Goal: Information Seeking & Learning: Learn about a topic

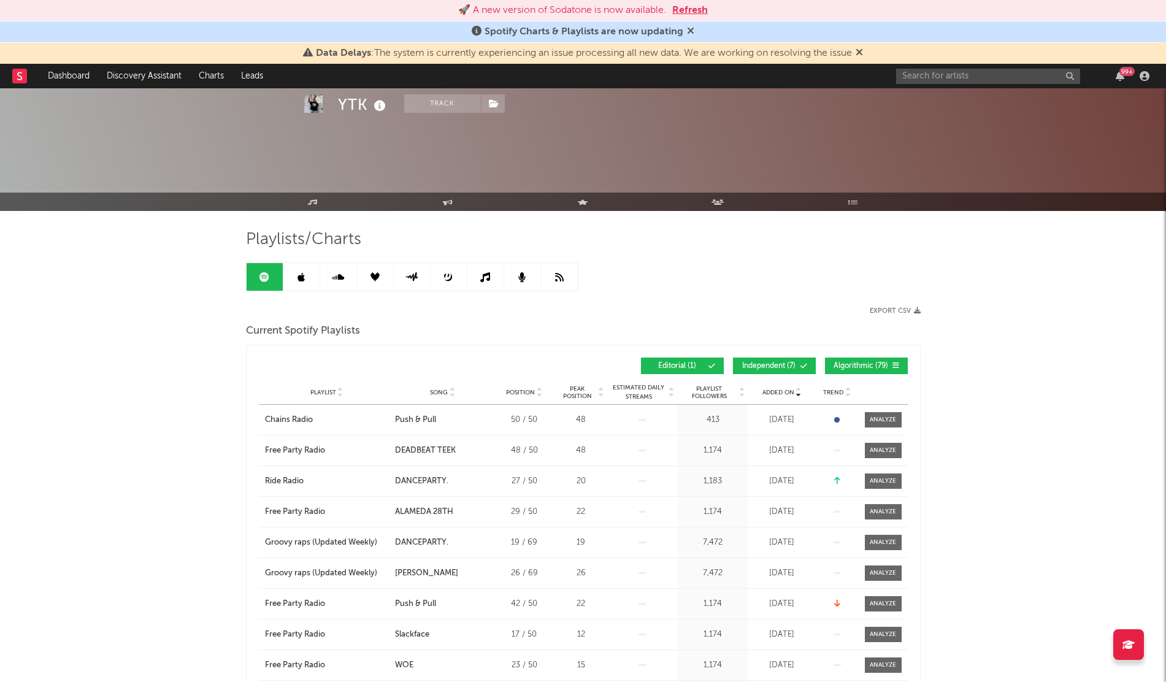
scroll to position [819, 0]
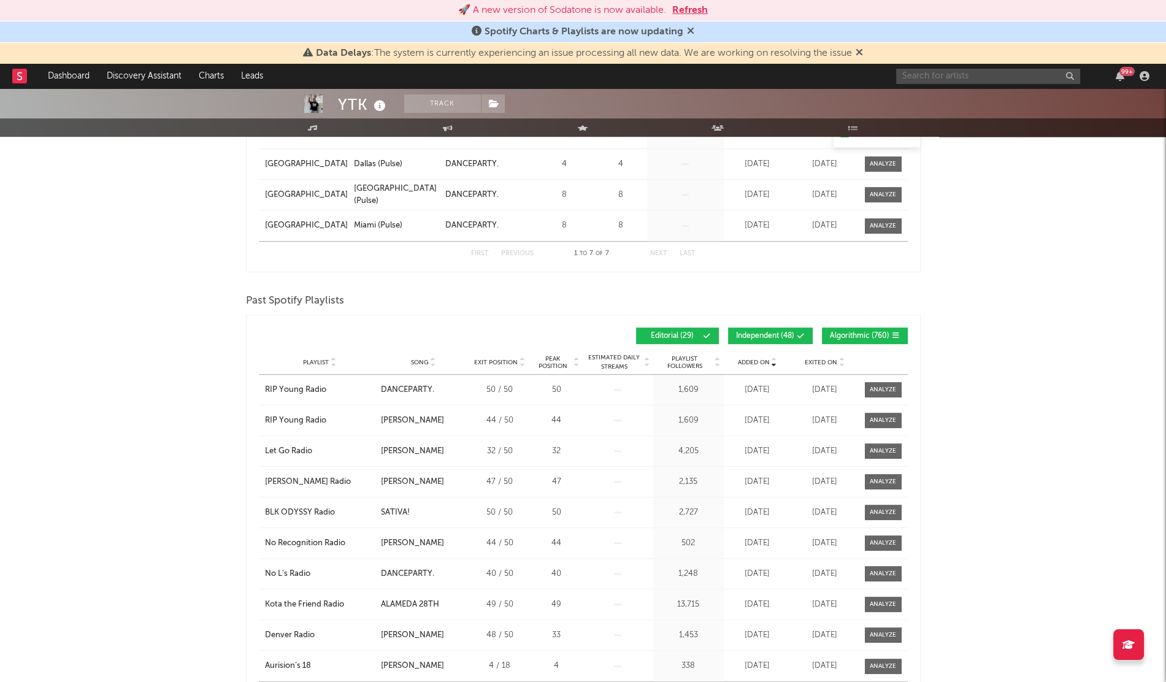
click at [968, 78] on input "text" at bounding box center [989, 76] width 184 height 15
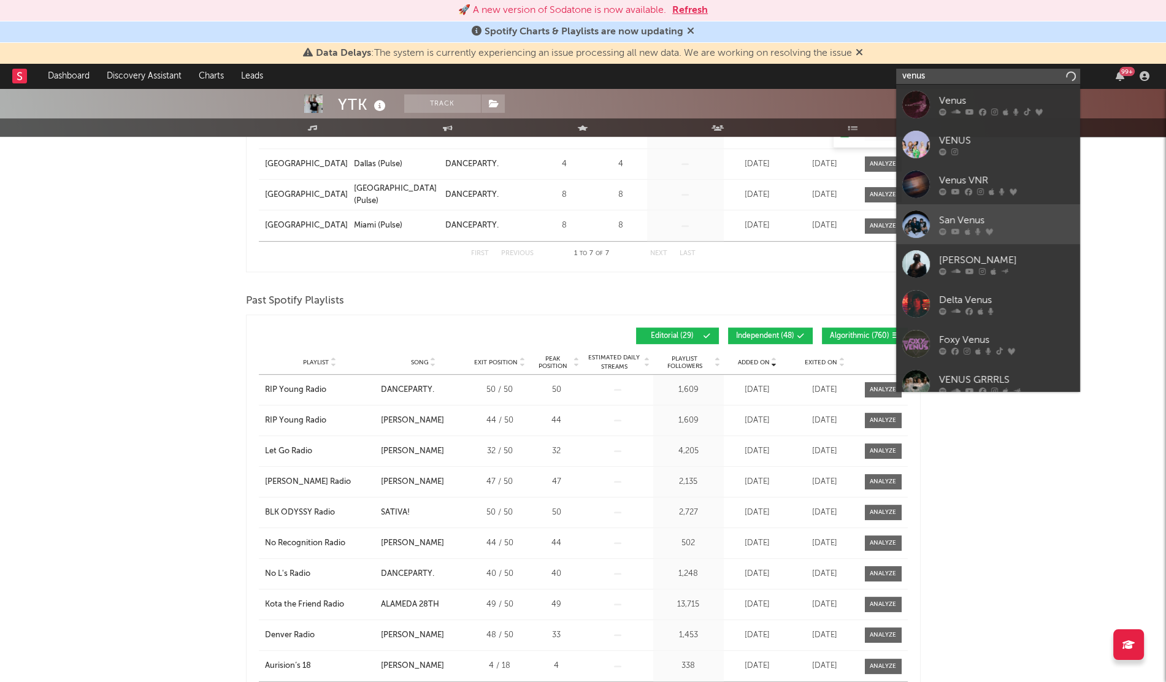
scroll to position [92, 0]
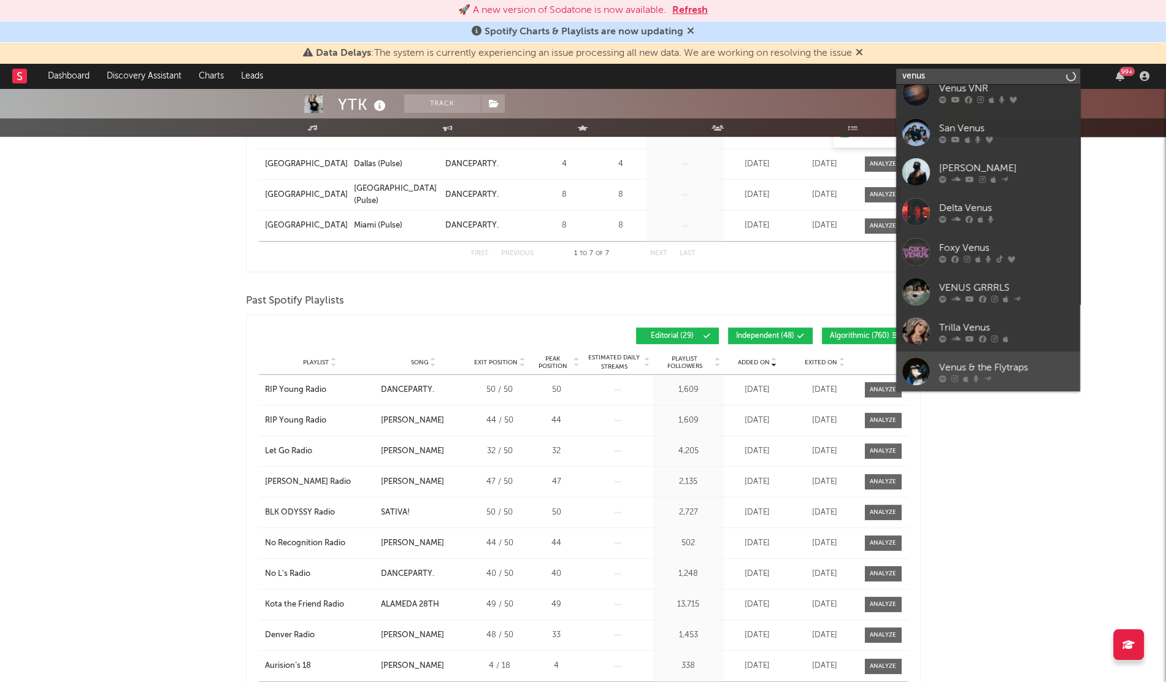
type input "venus"
click at [931, 360] on link "Venus & the Flytraps" at bounding box center [989, 372] width 184 height 40
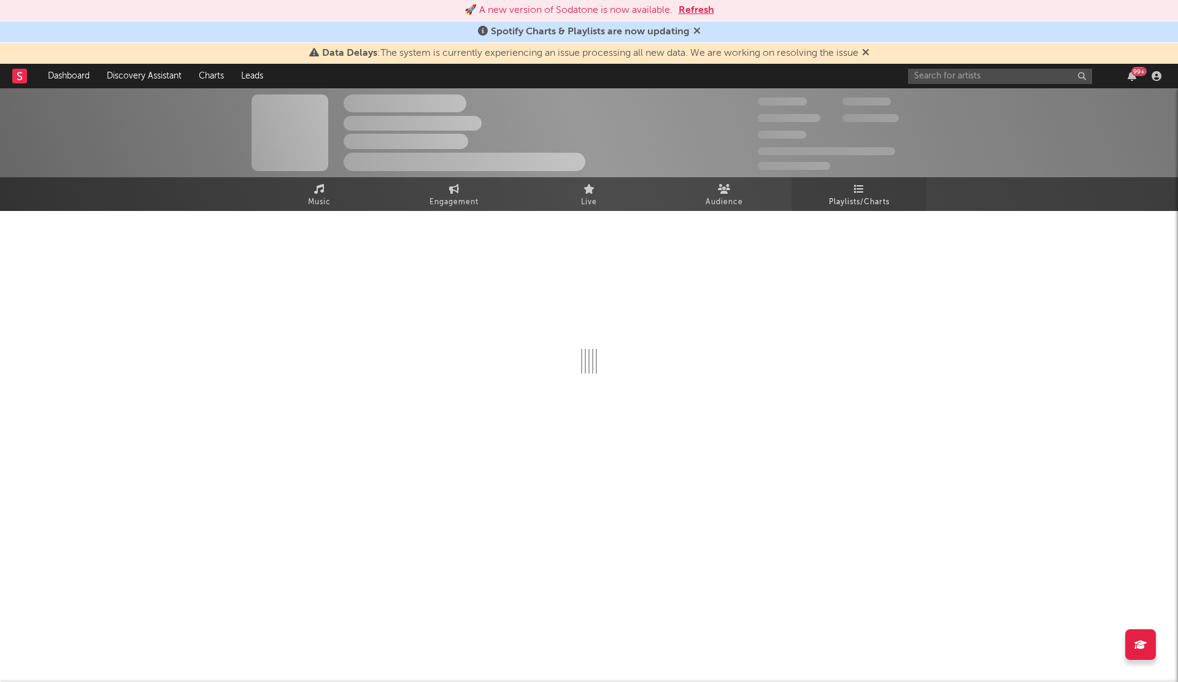
click at [862, 207] on span "Playlists/Charts" at bounding box center [859, 202] width 61 height 15
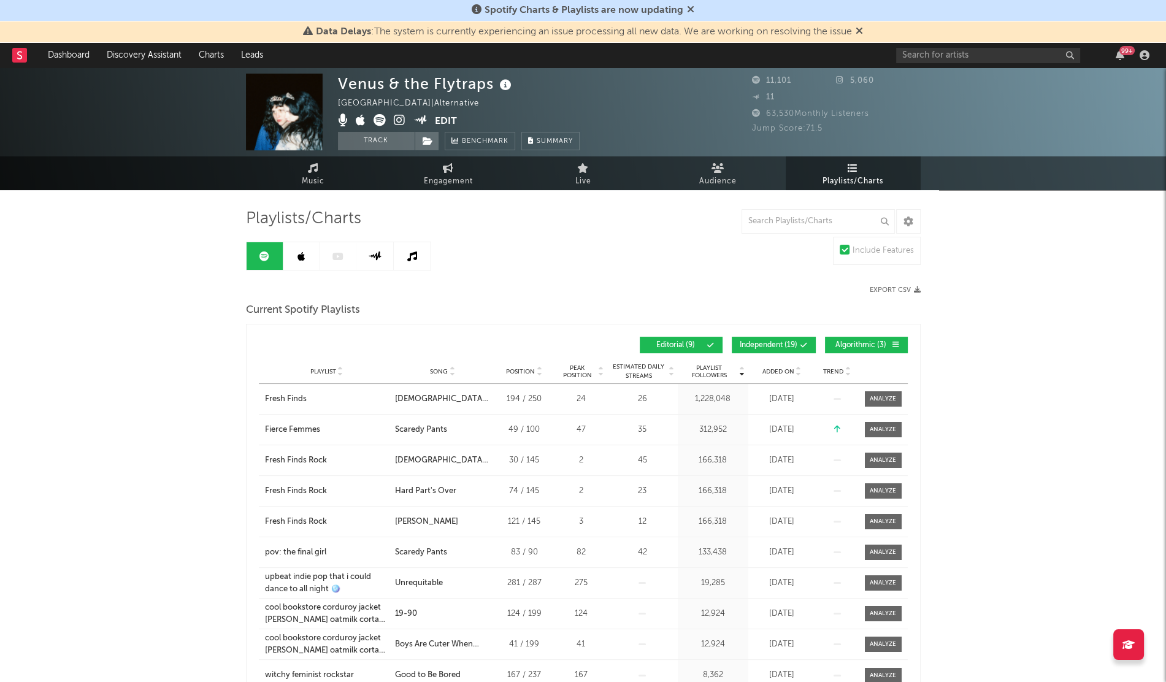
click at [776, 368] on span "Added On" at bounding box center [779, 371] width 32 height 7
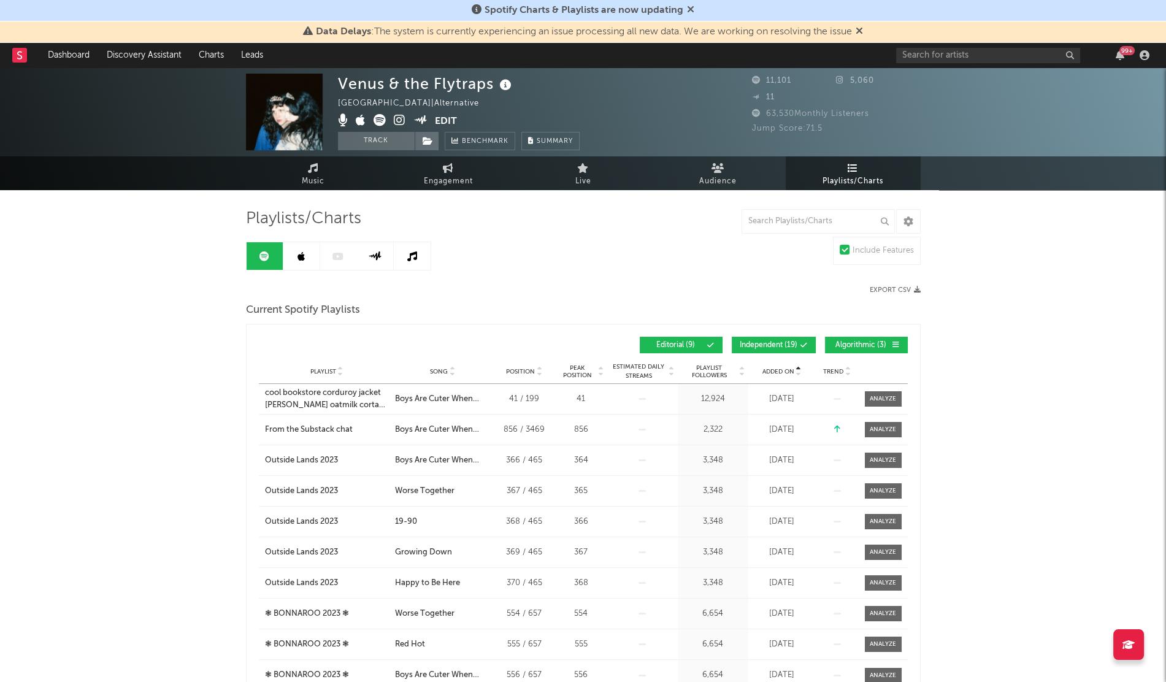
click at [776, 368] on span "Added On" at bounding box center [779, 371] width 32 height 7
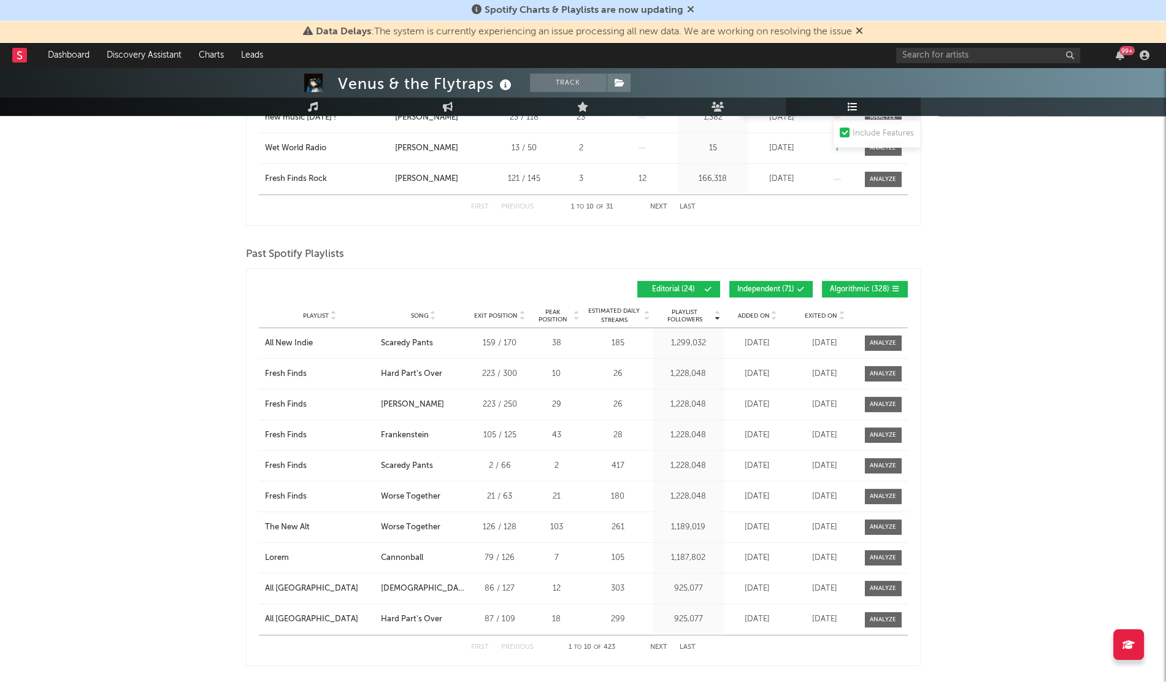
scroll to position [496, 0]
